Goal: Transaction & Acquisition: Purchase product/service

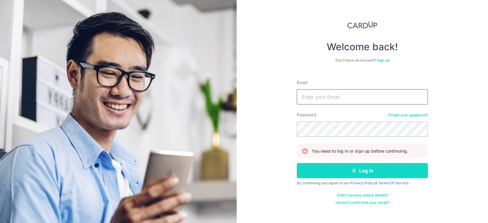
type input "tomlyq01@gmail.com"
click at [363, 169] on button "Log in" at bounding box center [361, 170] width 131 height 15
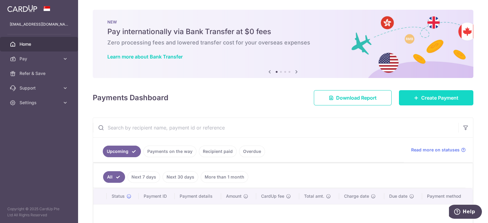
click at [424, 98] on span "Create Payment" at bounding box center [439, 97] width 37 height 7
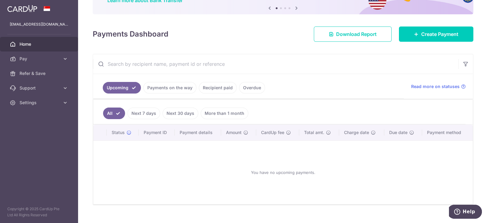
scroll to position [66, 0]
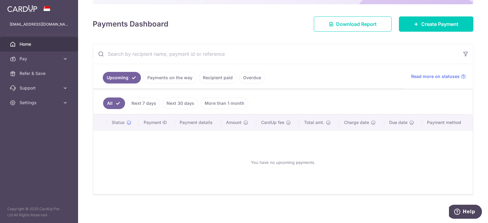
click at [219, 77] on link "Recipient paid" at bounding box center [218, 78] width 38 height 12
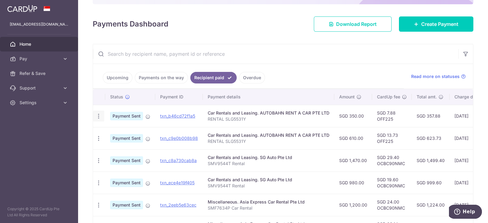
click at [99, 116] on icon "button" at bounding box center [98, 116] width 6 height 6
click at [118, 133] on span "PDF Receipt" at bounding box center [130, 133] width 41 height 6
click at [432, 23] on span "Create Payment" at bounding box center [439, 23] width 37 height 7
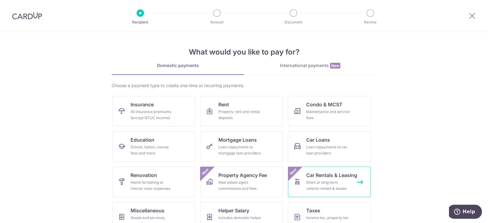
click at [326, 179] on link "Car Rentals & Leasing Short or long‑term vehicle rentals & leases New" at bounding box center [329, 182] width 83 height 30
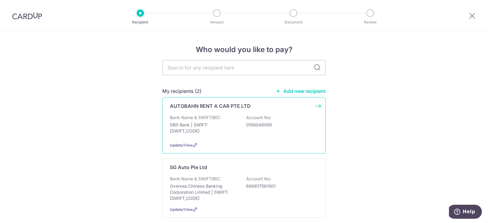
click at [199, 115] on p "Bank Name & SWIFT/BIC:" at bounding box center [195, 118] width 51 height 6
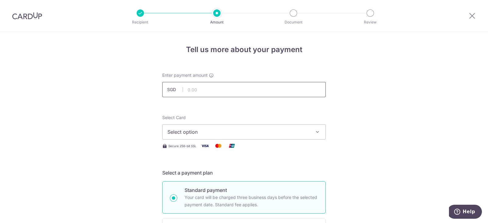
drag, startPoint x: 0, startPoint y: 0, endPoint x: 194, endPoint y: 89, distance: 213.4
click at [193, 89] on input "text" at bounding box center [243, 89] width 163 height 15
type input "200.00"
click at [250, 133] on span "Select option" at bounding box center [238, 131] width 142 height 7
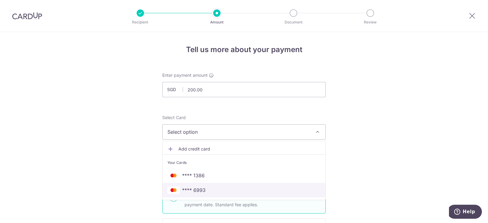
click at [210, 189] on span "**** 6993" at bounding box center [243, 189] width 153 height 7
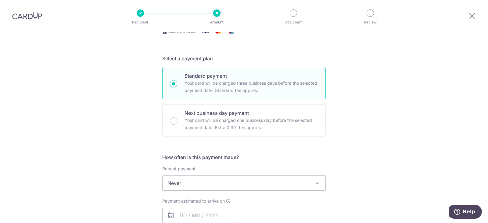
scroll to position [152, 0]
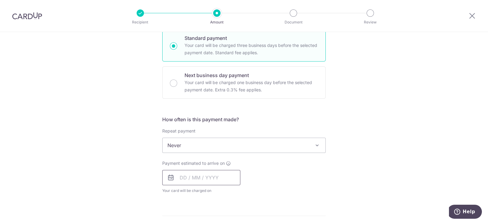
click at [189, 178] on input "text" at bounding box center [201, 177] width 78 height 15
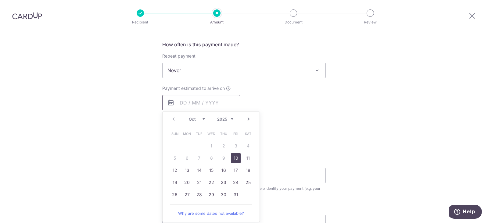
scroll to position [229, 0]
click at [148, 161] on div "Tell us more about your payment Enter payment amount SGD 200.00 200.00 Select C…" at bounding box center [244, 78] width 488 height 551
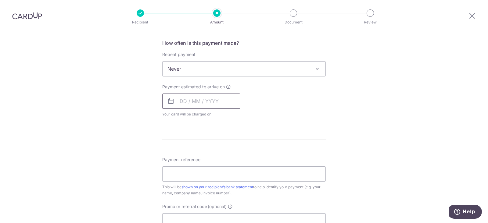
click at [211, 94] on input "text" at bounding box center [201, 101] width 78 height 15
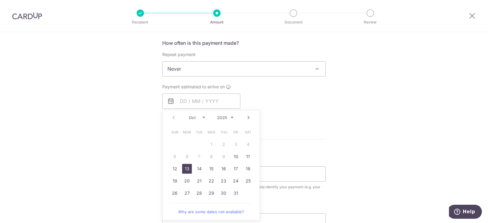
click at [186, 168] on link "13" at bounding box center [187, 169] width 10 height 10
type input "13/10/2025"
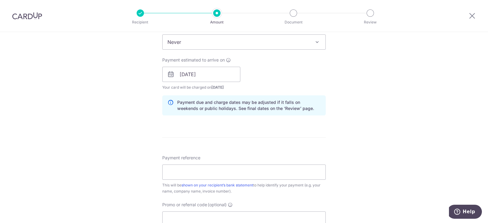
scroll to position [266, 0]
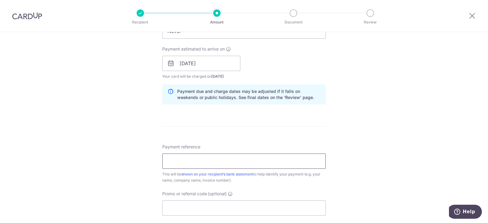
click at [212, 164] on input "Payment reference" at bounding box center [243, 161] width 163 height 15
type input "RENTAL SLG5531Y"
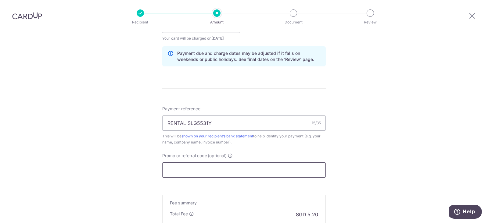
click at [233, 169] on input "Promo or referral code (optional)" at bounding box center [243, 169] width 163 height 15
paste input "OFF225"
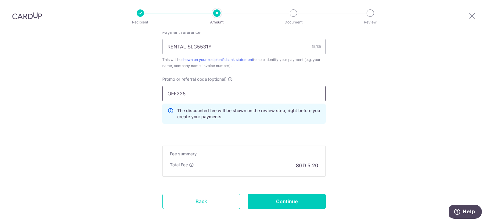
scroll to position [412, 0]
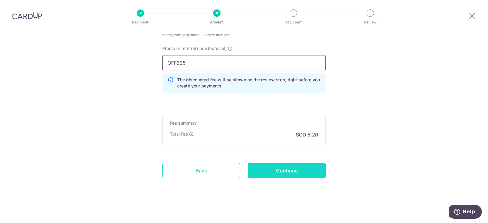
type input "OFF225"
click at [280, 169] on input "Continue" at bounding box center [286, 170] width 78 height 15
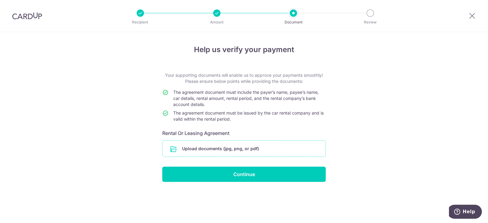
click at [256, 151] on input "file" at bounding box center [243, 149] width 163 height 16
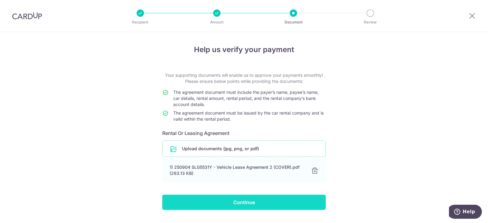
click at [245, 201] on input "Continue" at bounding box center [243, 202] width 163 height 15
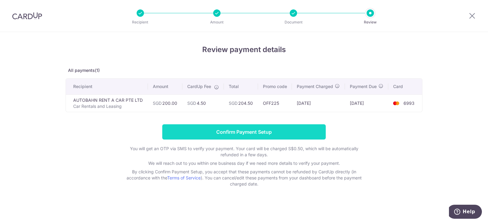
click at [245, 138] on input "Confirm Payment Setup" at bounding box center [243, 131] width 163 height 15
